Goal: Information Seeking & Learning: Learn about a topic

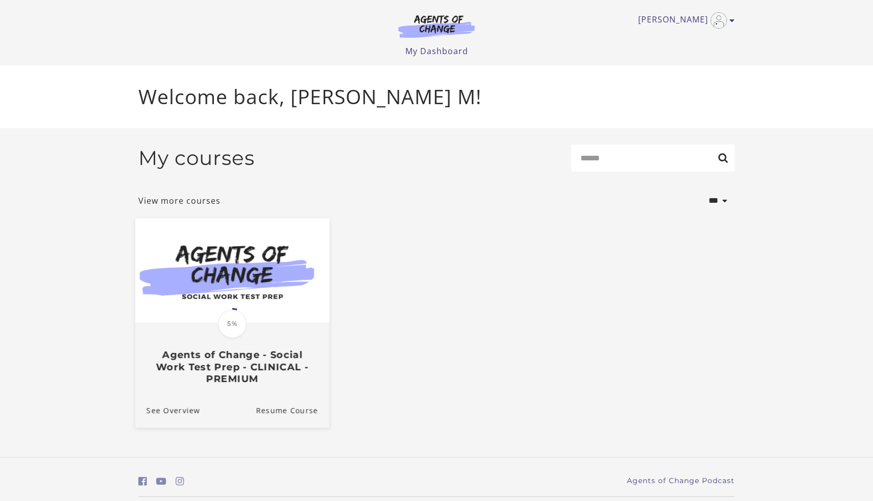
click at [271, 330] on div "Translation missing: en.liquid.partials.dashboard_course_card.progress_descript…" at bounding box center [232, 354] width 194 height 61
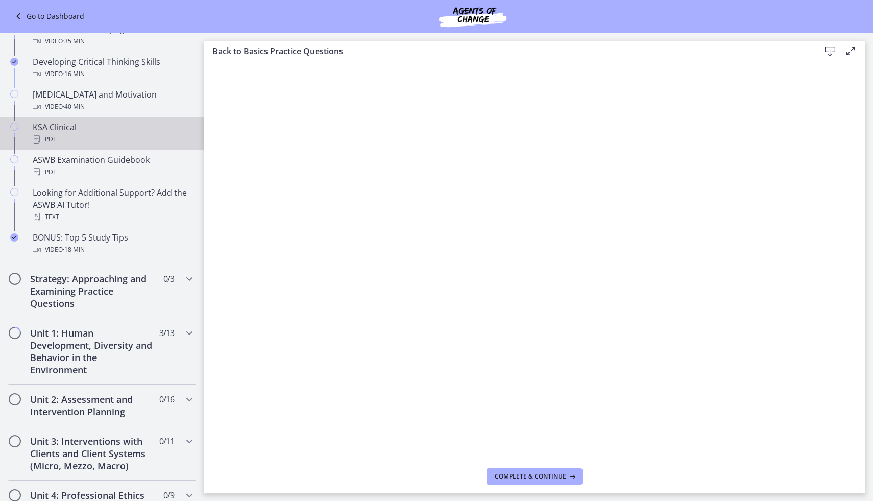
scroll to position [367, 0]
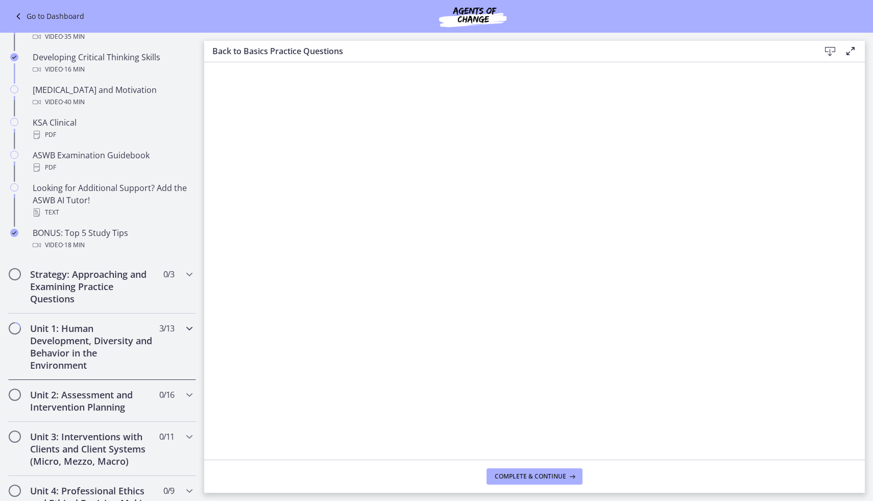
click at [112, 343] on h2 "Unit 1: Human Development, Diversity and Behavior in the Environment" at bounding box center [92, 346] width 125 height 49
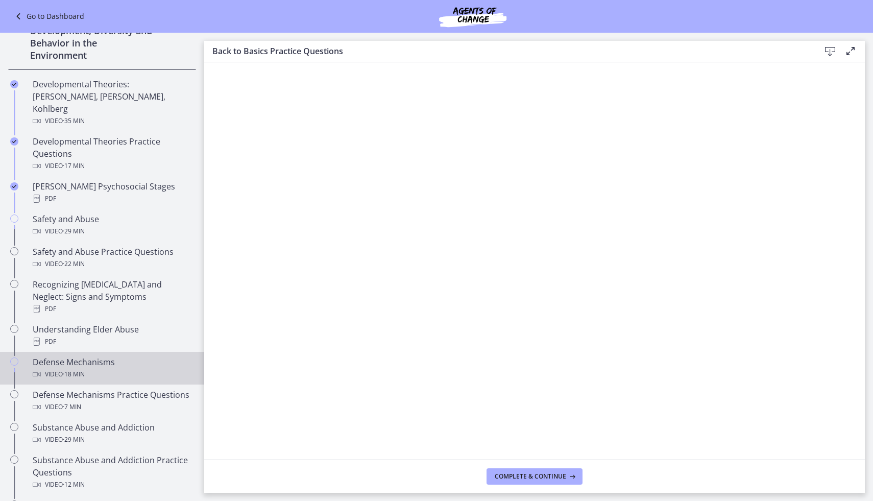
scroll to position [267, 0]
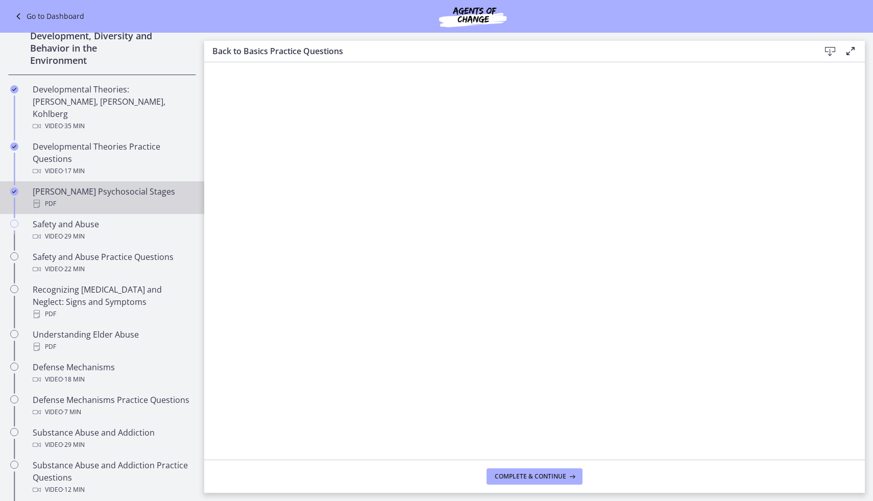
click at [101, 185] on div "[PERSON_NAME] Psychosocial Stages PDF" at bounding box center [112, 197] width 159 height 25
click at [830, 49] on icon at bounding box center [830, 51] width 12 height 12
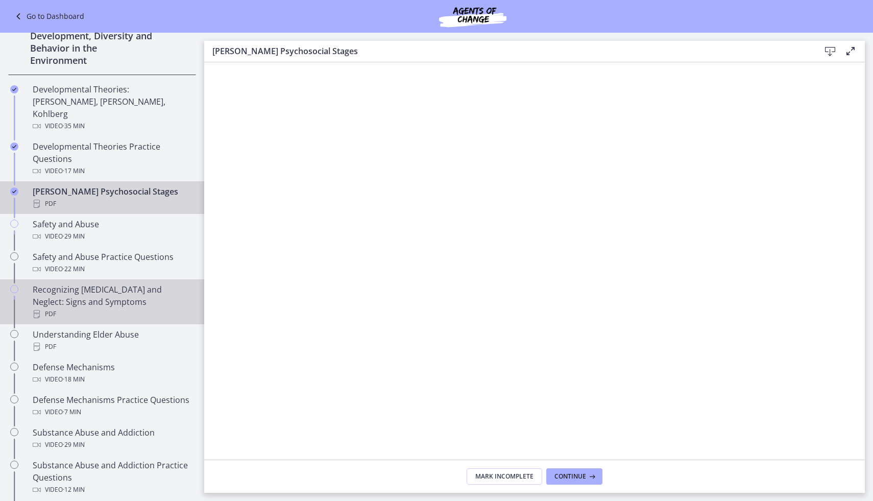
click at [80, 308] on div "PDF" at bounding box center [112, 314] width 159 height 12
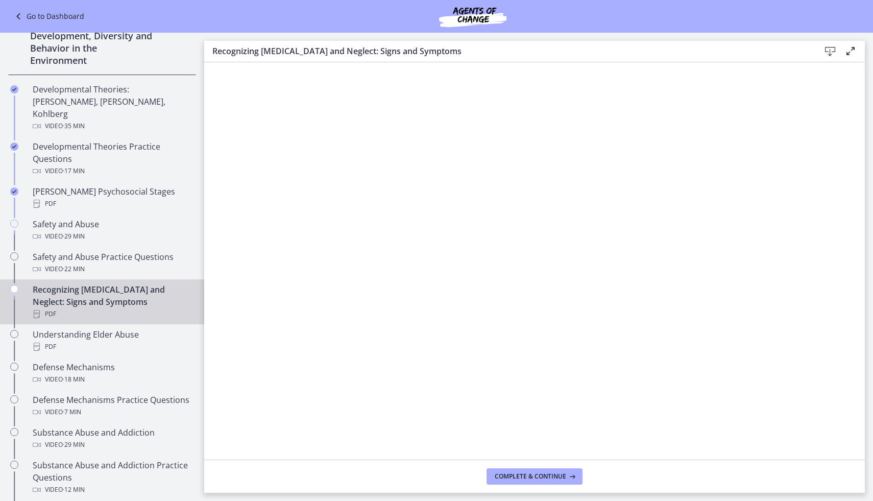
click at [832, 48] on icon at bounding box center [830, 51] width 12 height 12
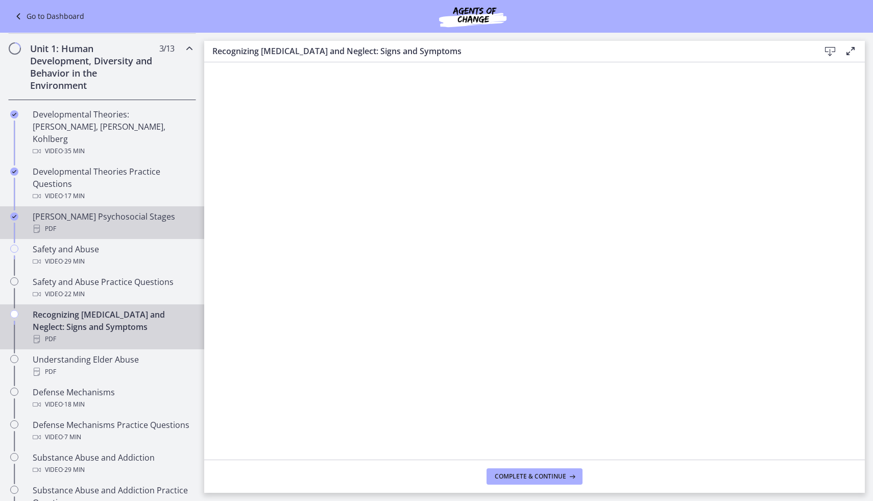
scroll to position [240, 0]
